Goal: Task Accomplishment & Management: Manage account settings

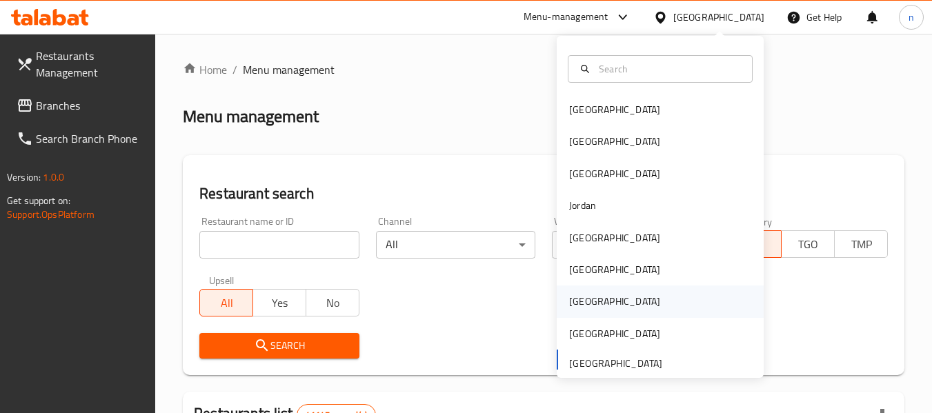
click at [593, 299] on div "[GEOGRAPHIC_DATA]" at bounding box center [614, 302] width 113 height 32
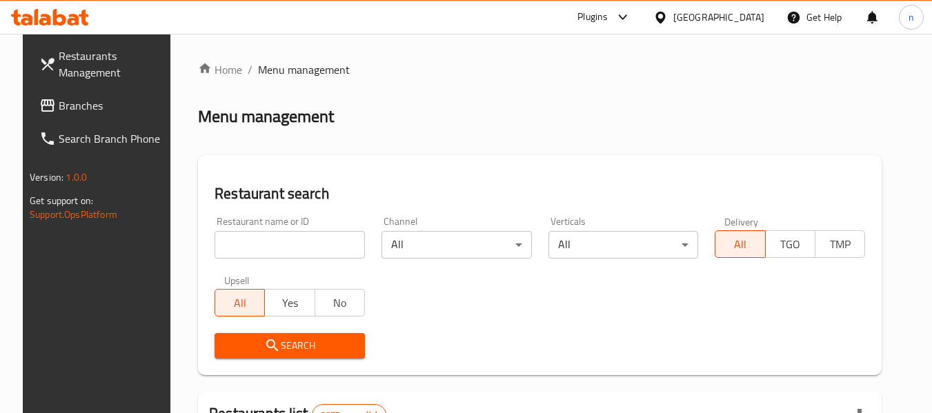
click at [59, 106] on span "Branches" at bounding box center [113, 105] width 109 height 17
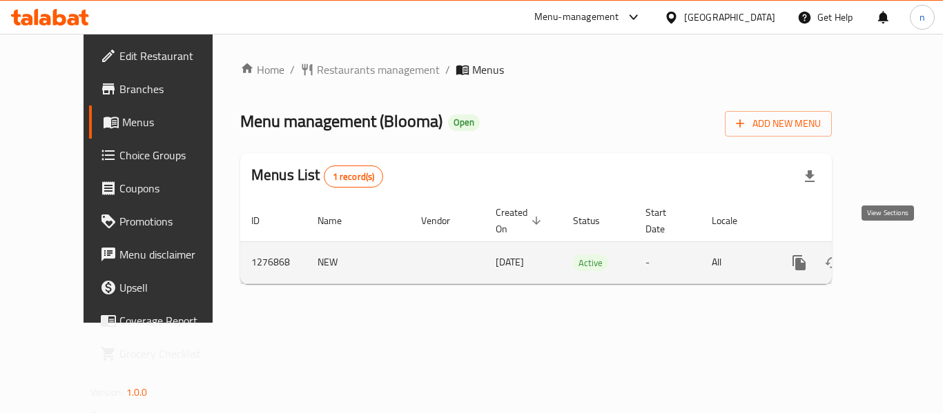
click at [890, 255] on icon "enhanced table" at bounding box center [898, 263] width 17 height 17
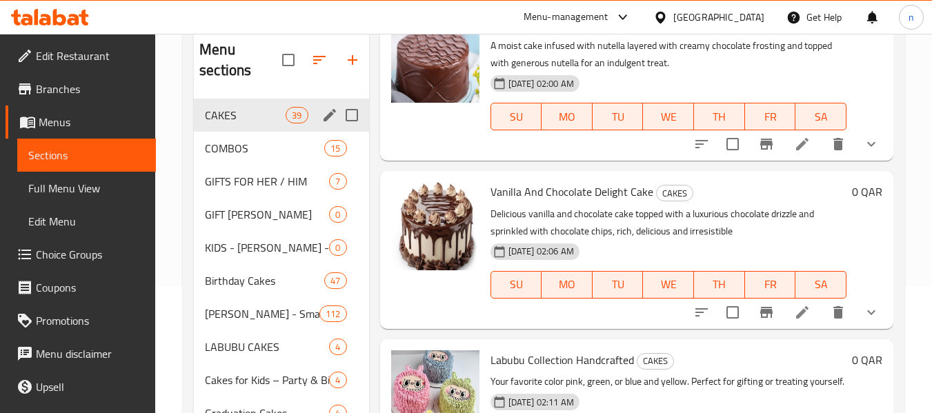
scroll to position [138, 0]
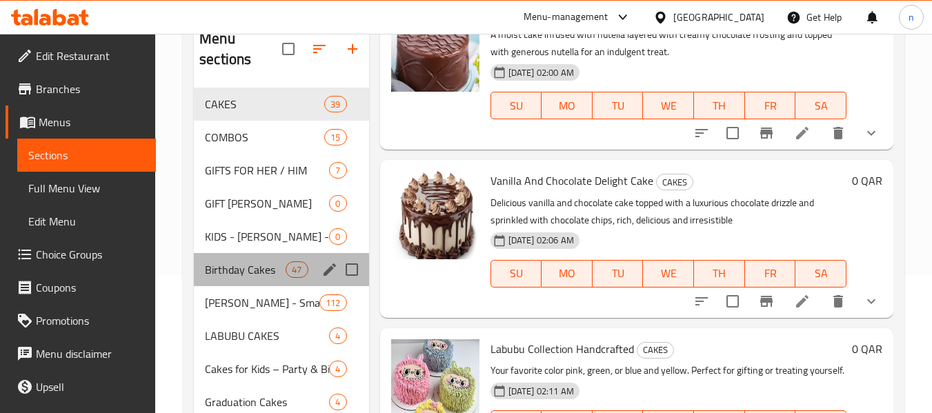
click at [223, 259] on div "Birthday Cakes 47" at bounding box center [281, 269] width 175 height 33
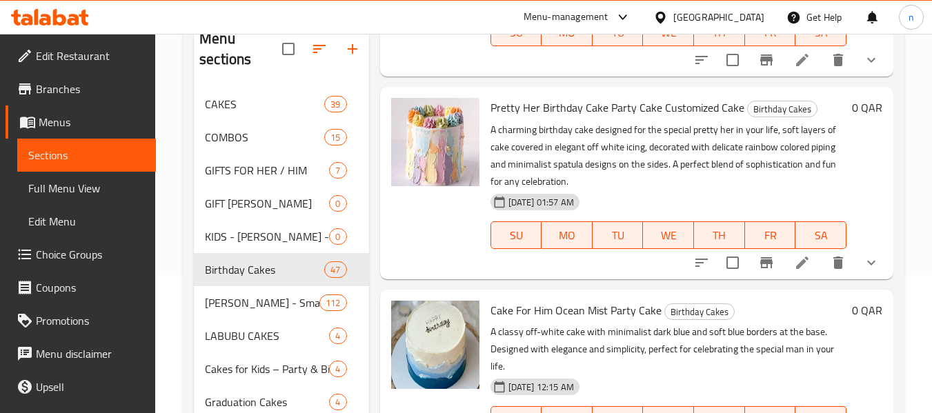
scroll to position [1104, 0]
click at [863, 270] on icon "show more" at bounding box center [871, 261] width 17 height 17
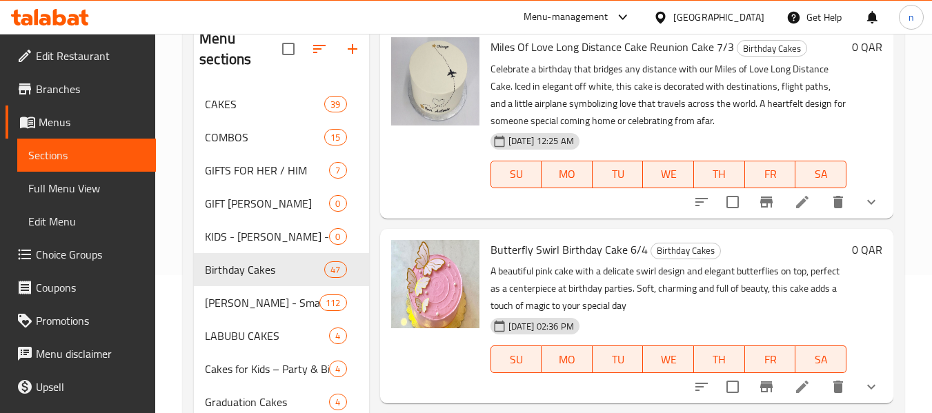
scroll to position [1794, 0]
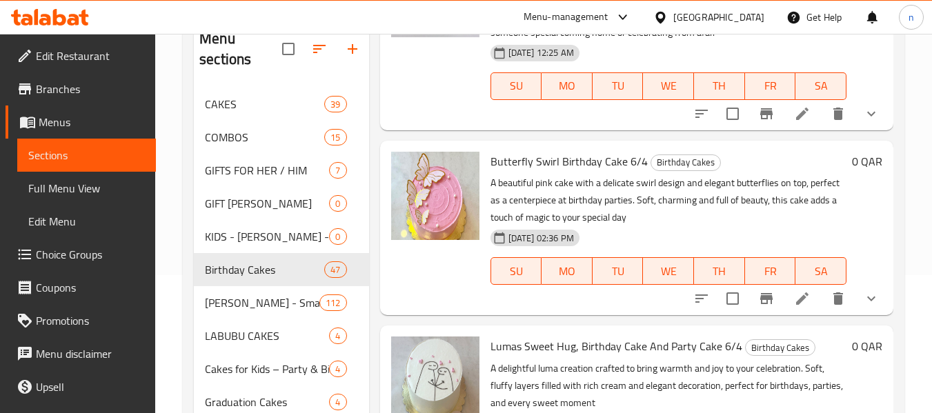
click at [853, 213] on div "0 QAR" at bounding box center [865, 228] width 36 height 153
click at [699, 307] on icon "sort-choices" at bounding box center [702, 299] width 17 height 17
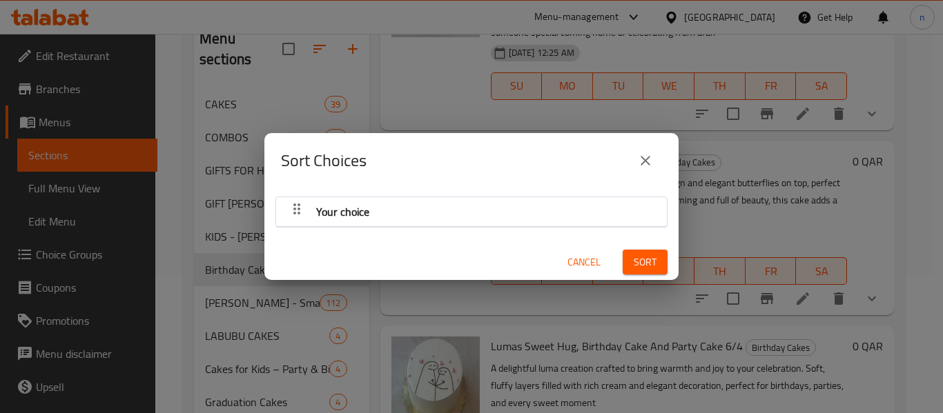
click at [573, 262] on span "Cancel" at bounding box center [583, 262] width 33 height 17
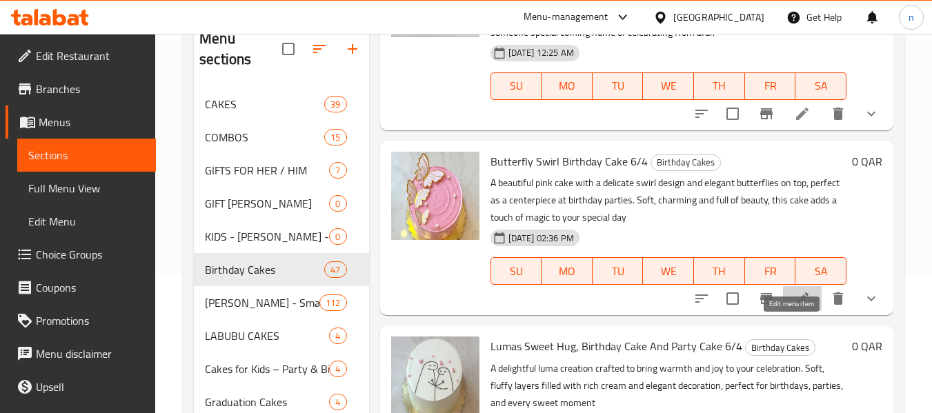
click at [794, 307] on icon at bounding box center [802, 299] width 17 height 17
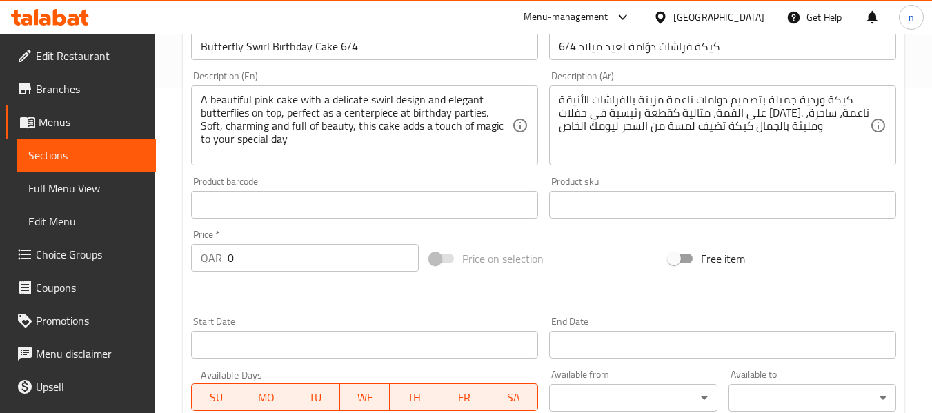
scroll to position [138, 0]
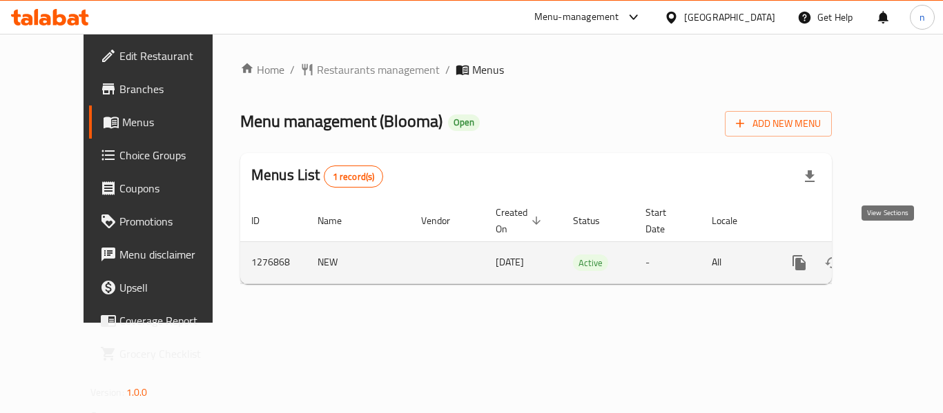
click at [890, 255] on icon "enhanced table" at bounding box center [898, 263] width 17 height 17
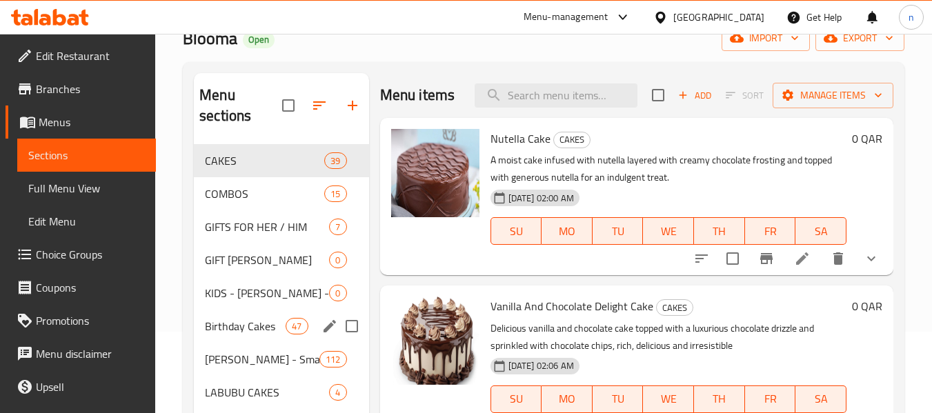
scroll to position [138, 0]
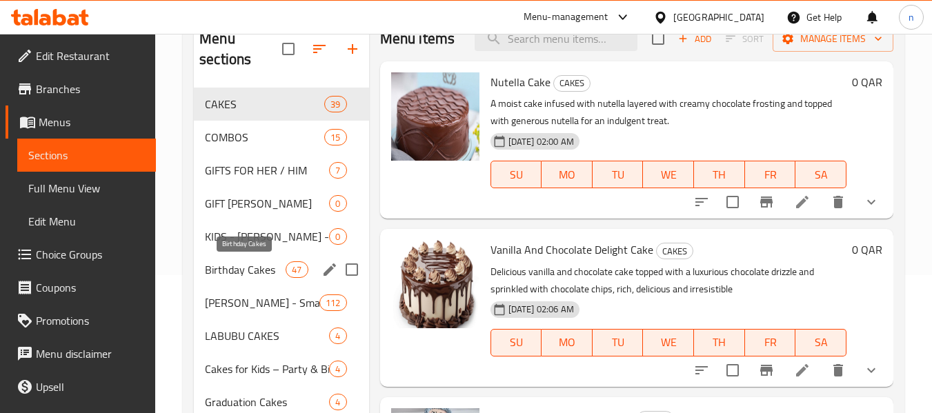
click at [239, 272] on span "Birthday Cakes" at bounding box center [245, 270] width 81 height 17
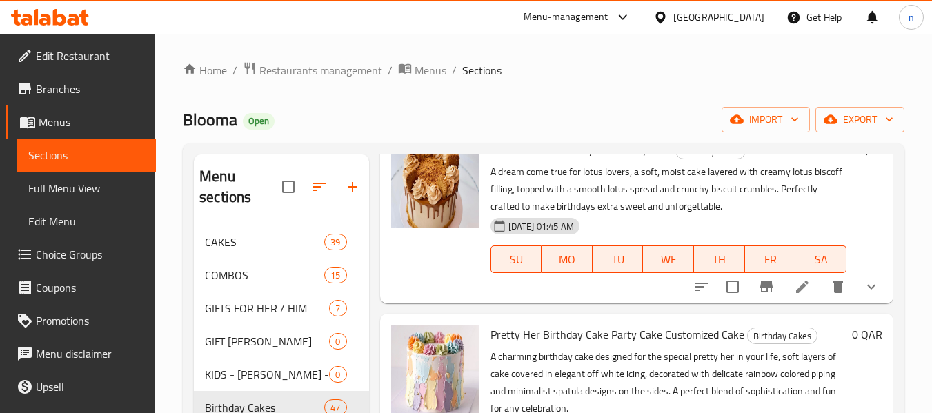
scroll to position [966, 0]
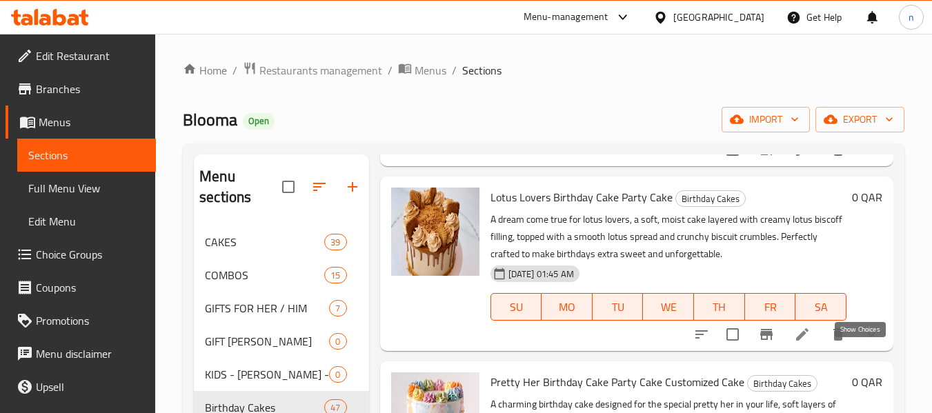
click at [867, 337] on icon "show more" at bounding box center [871, 335] width 8 height 5
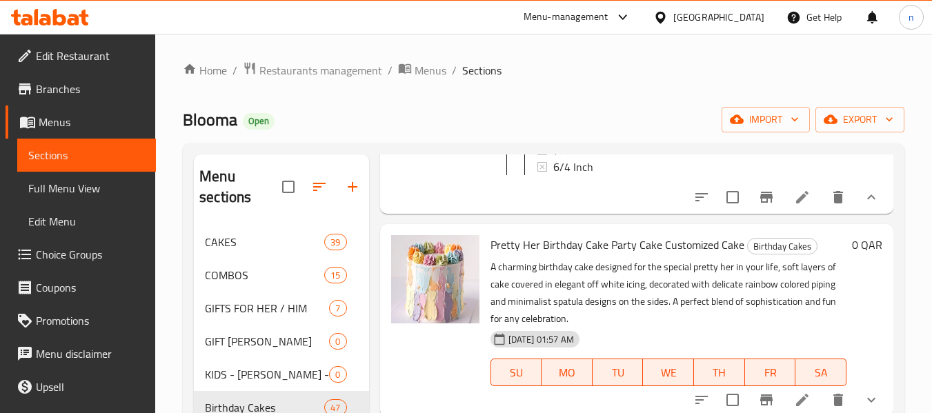
scroll to position [1242, 0]
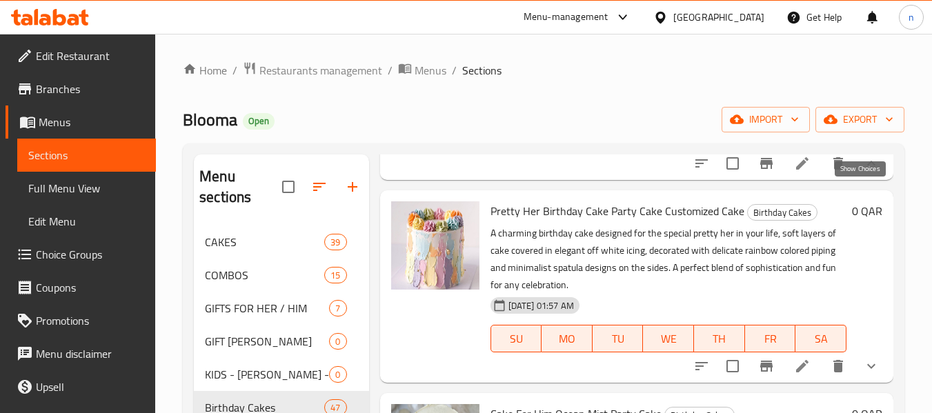
click at [863, 172] on icon "show more" at bounding box center [871, 163] width 17 height 17
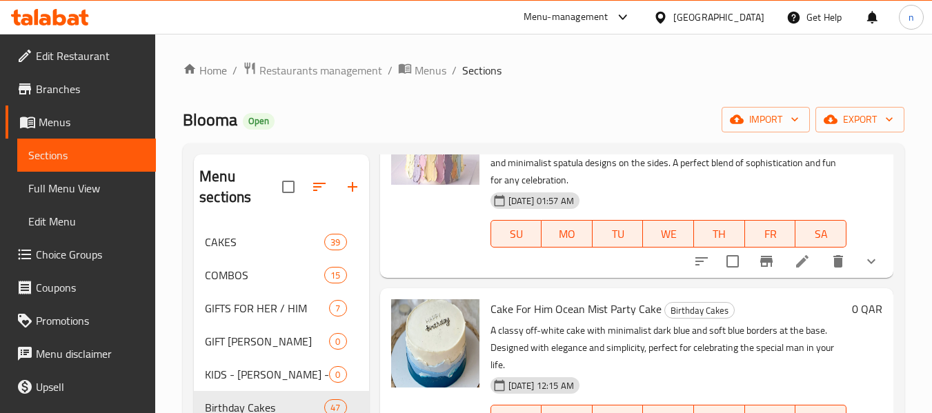
scroll to position [1035, 0]
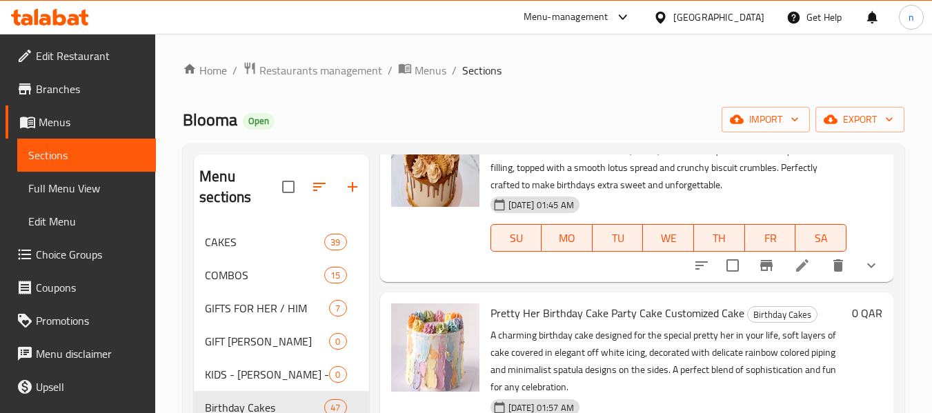
click at [794, 274] on icon at bounding box center [802, 265] width 17 height 17
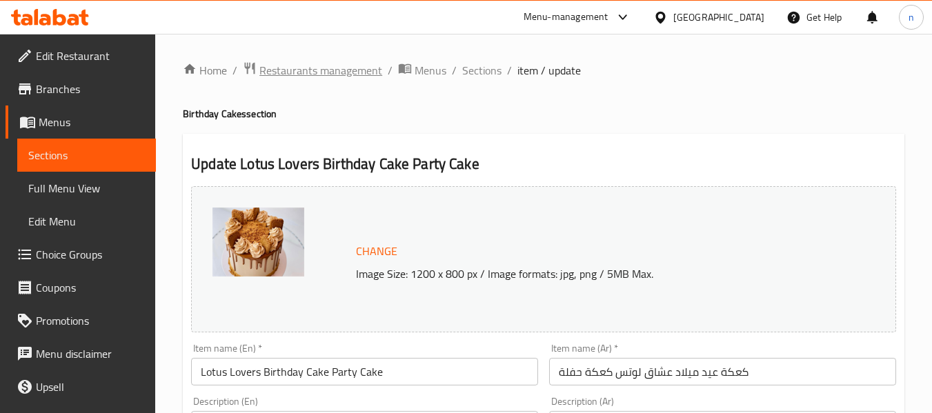
click at [306, 70] on span "Restaurants management" at bounding box center [320, 70] width 123 height 17
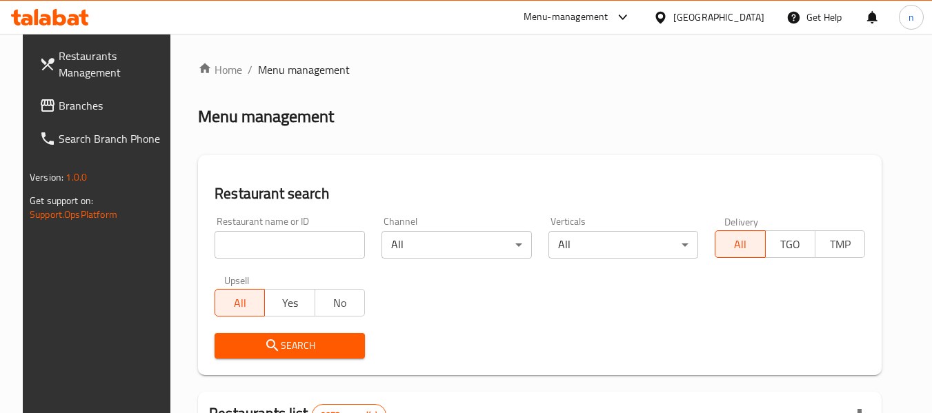
click at [106, 104] on span "Branches" at bounding box center [113, 105] width 109 height 17
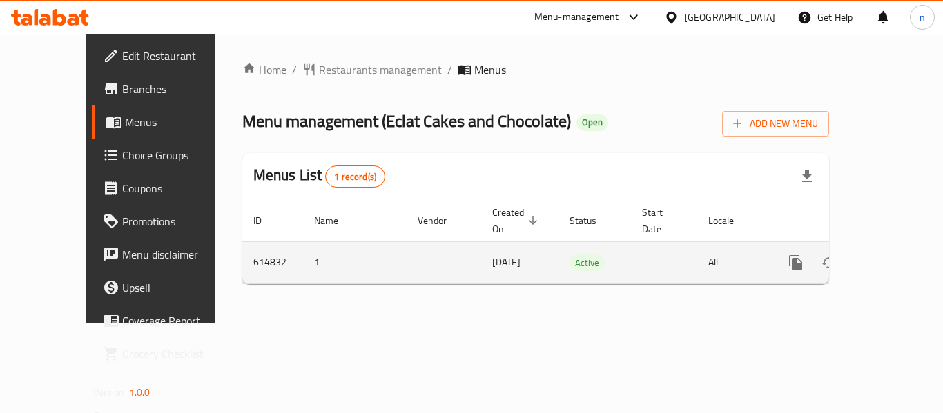
click at [887, 255] on icon "enhanced table" at bounding box center [895, 263] width 17 height 17
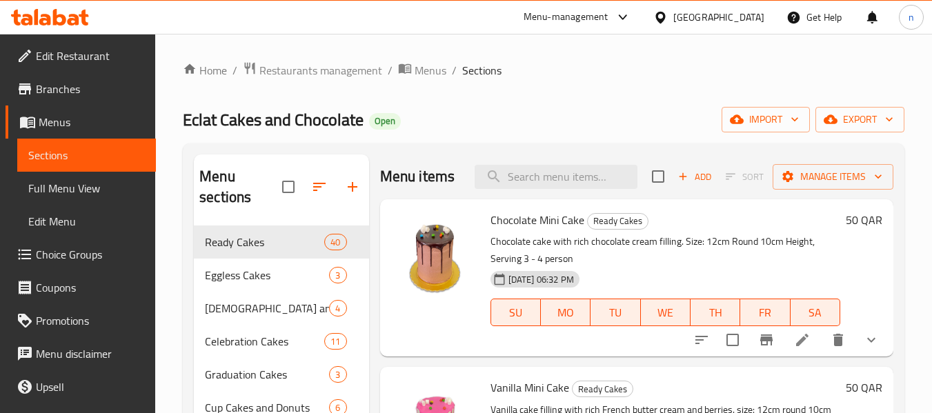
scroll to position [69, 0]
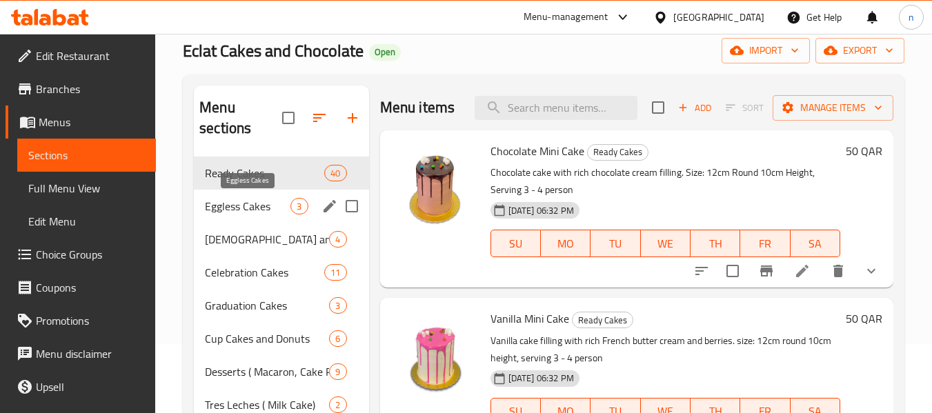
click at [235, 202] on span "Eggless Cakes" at bounding box center [248, 206] width 86 height 17
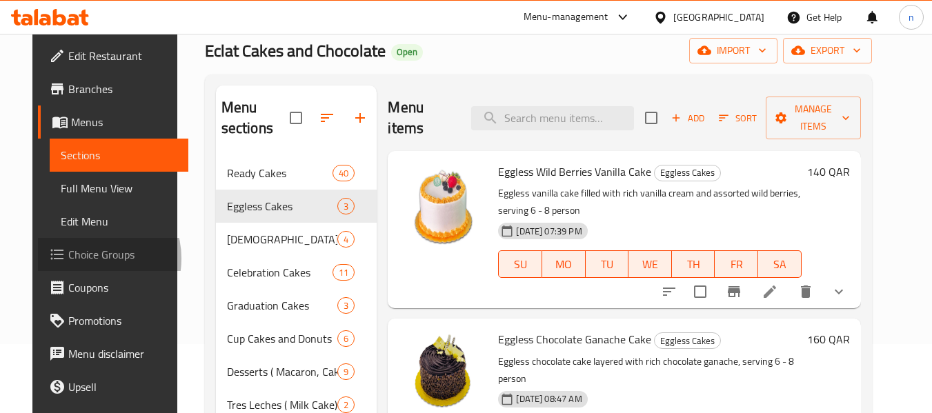
click at [68, 259] on span "Choice Groups" at bounding box center [122, 254] width 109 height 17
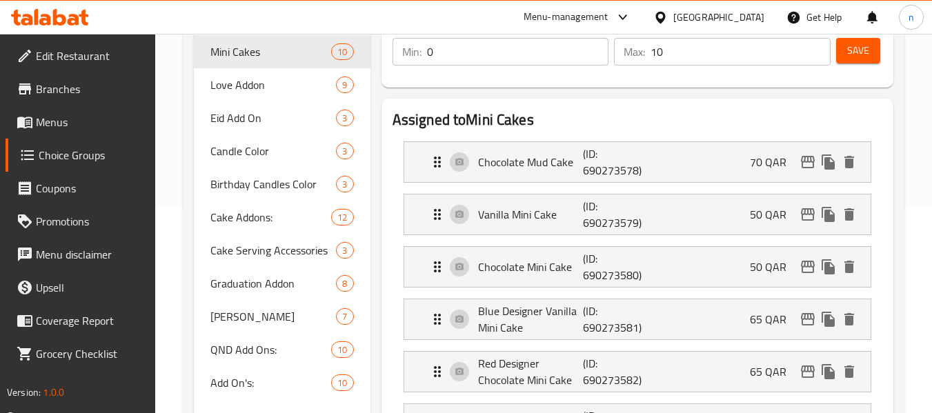
scroll to position [276, 0]
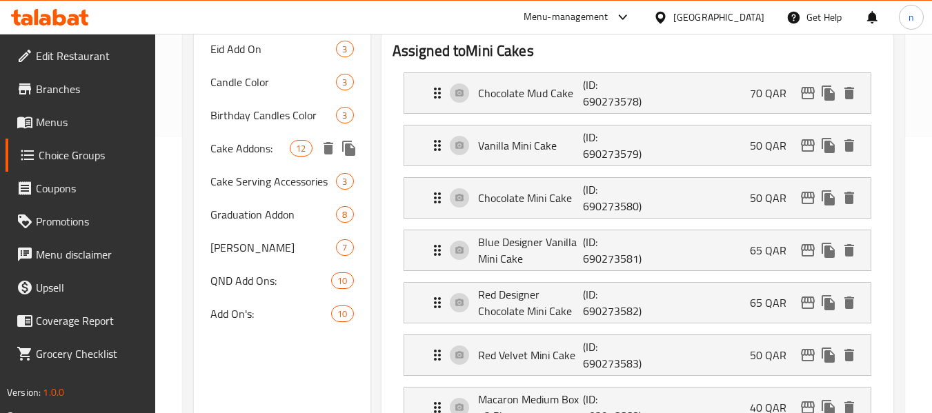
click at [214, 161] on div "Cake Addons: 12" at bounding box center [282, 148] width 176 height 33
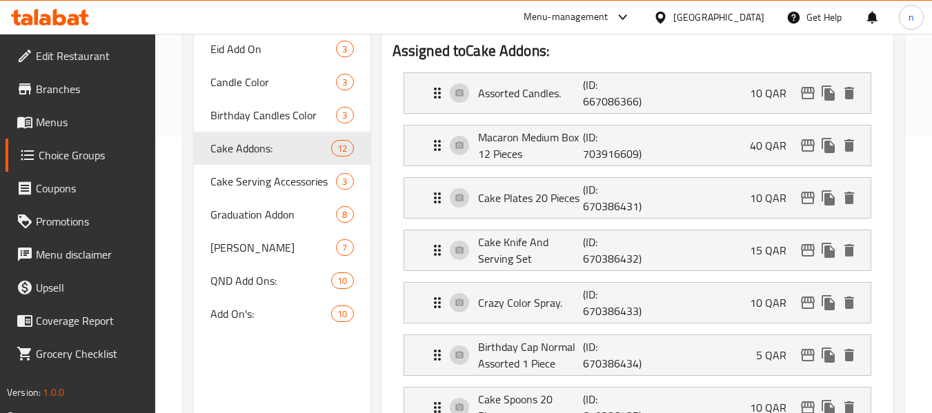
type input "Cake Addons:"
type input "إضافات الكيك:"
type input "11"
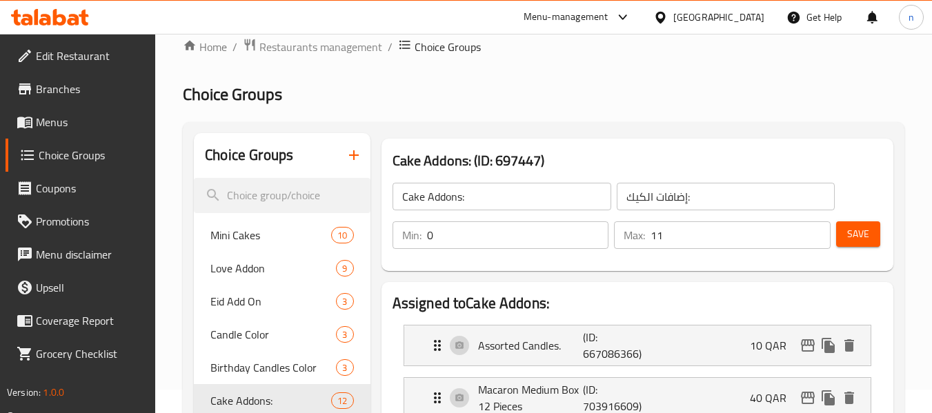
scroll to position [0, 0]
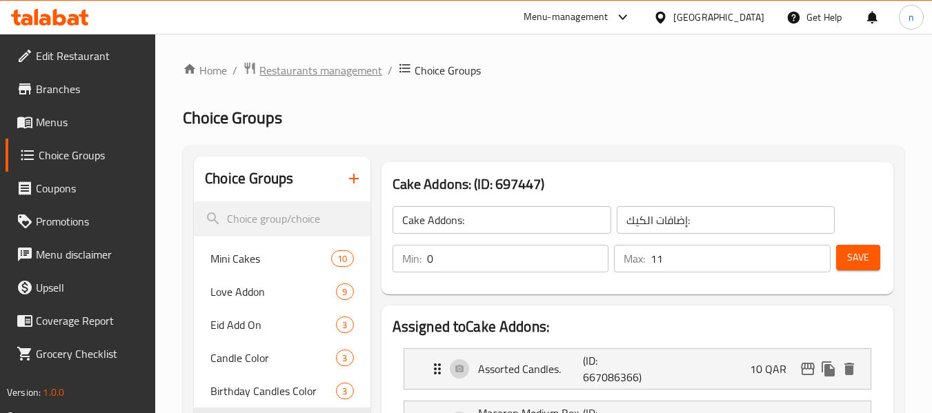
click at [320, 66] on span "Restaurants management" at bounding box center [320, 70] width 123 height 17
